Goal: Book appointment/travel/reservation

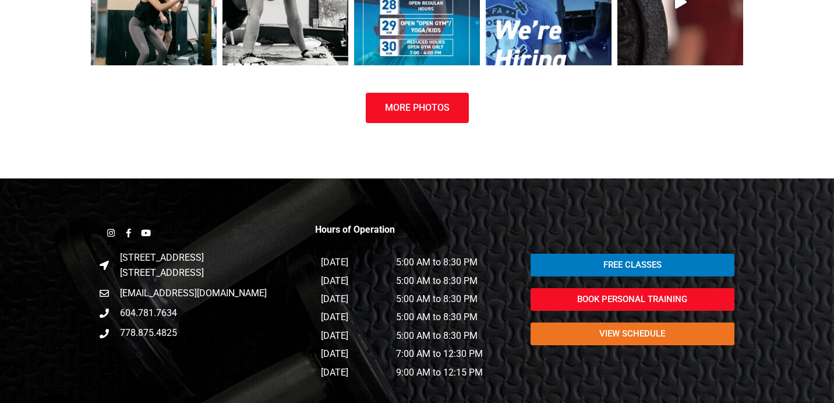
scroll to position [2771, 0]
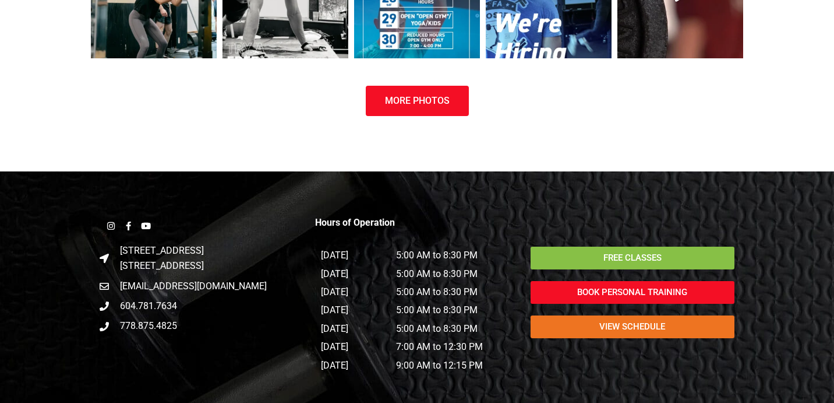
click at [631, 253] on span "Free Classes" at bounding box center [633, 257] width 58 height 9
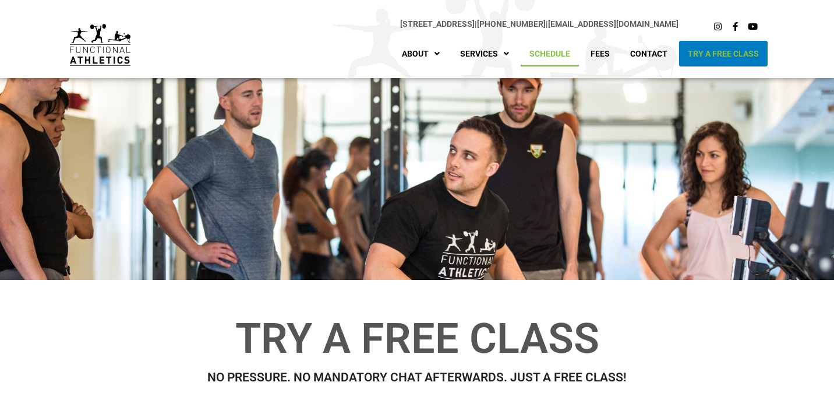
click at [551, 55] on link "Schedule" at bounding box center [550, 54] width 58 height 26
